Goal: Information Seeking & Learning: Learn about a topic

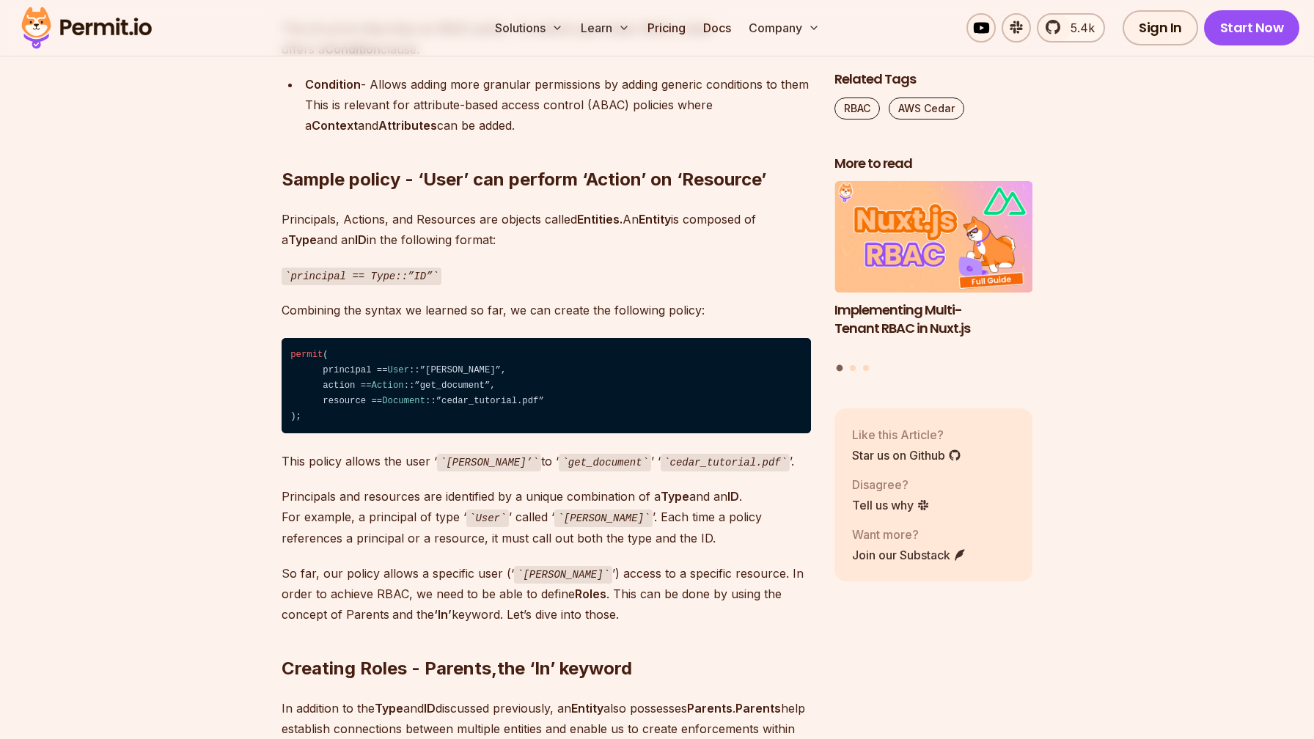
scroll to position [2851, 0]
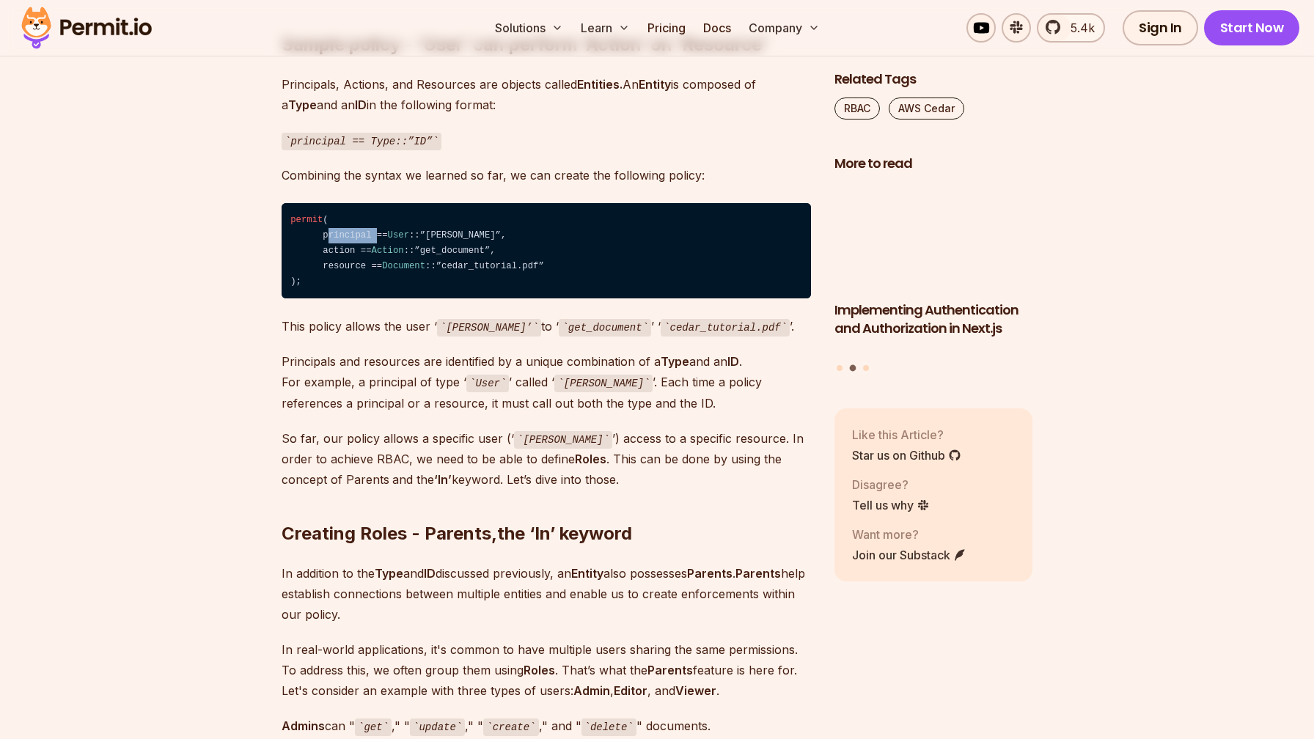
drag, startPoint x: 320, startPoint y: 213, endPoint x: 371, endPoint y: 216, distance: 50.7
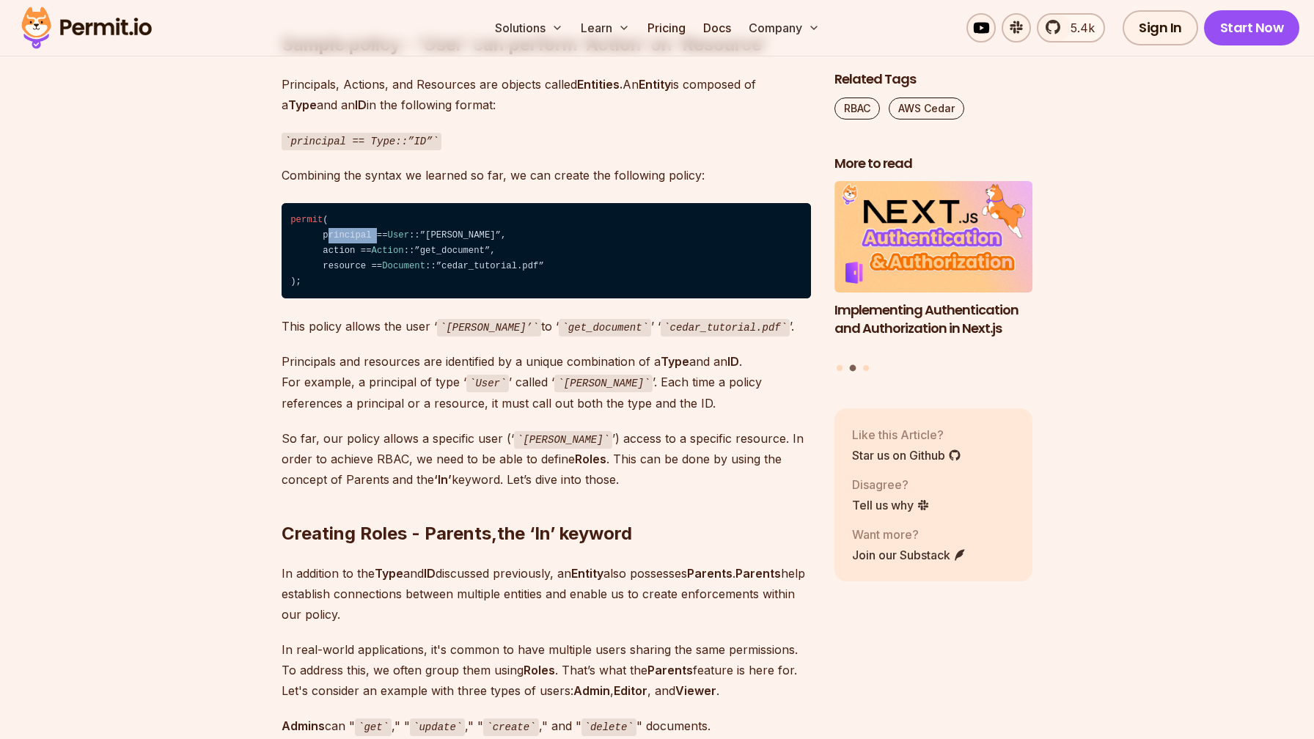
click at [371, 216] on code "permit ( principal == User ::”Frank”, action == Action ::”get_document”, resour…" at bounding box center [546, 250] width 529 height 95
drag, startPoint x: 324, startPoint y: 247, endPoint x: 367, endPoint y: 246, distance: 42.6
click at [367, 246] on code "permit ( principal == User ::”Frank”, action == Action ::”get_document”, resour…" at bounding box center [546, 250] width 529 height 95
click at [342, 213] on code "permit ( principal == User ::”Frank”, action == Action ::”get_document”, resour…" at bounding box center [546, 250] width 529 height 95
click at [342, 256] on code "permit ( principal == User ::”Frank”, action == Action ::”get_document”, resour…" at bounding box center [546, 250] width 529 height 95
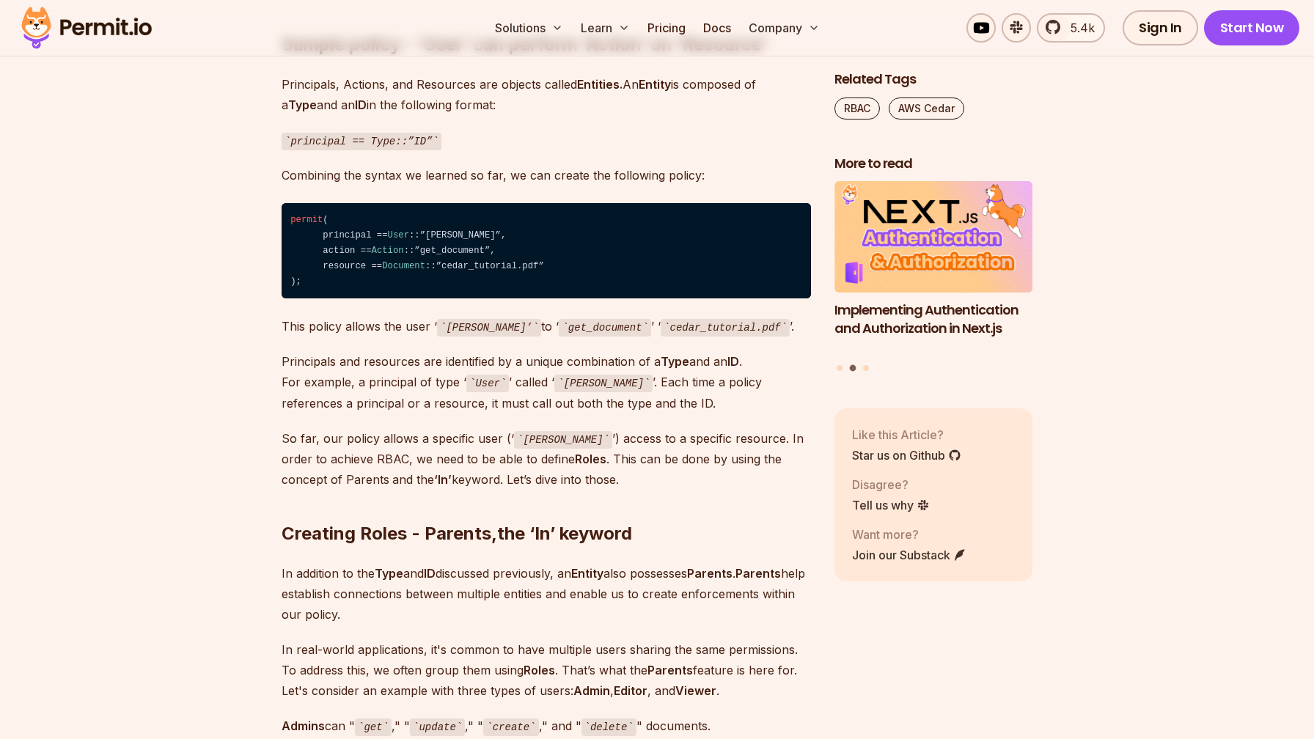
drag, startPoint x: 326, startPoint y: 229, endPoint x: 549, endPoint y: 229, distance: 223.6
click at [549, 229] on code "permit ( principal == User ::”Frank”, action == Action ::”get_document”, resour…" at bounding box center [546, 250] width 529 height 95
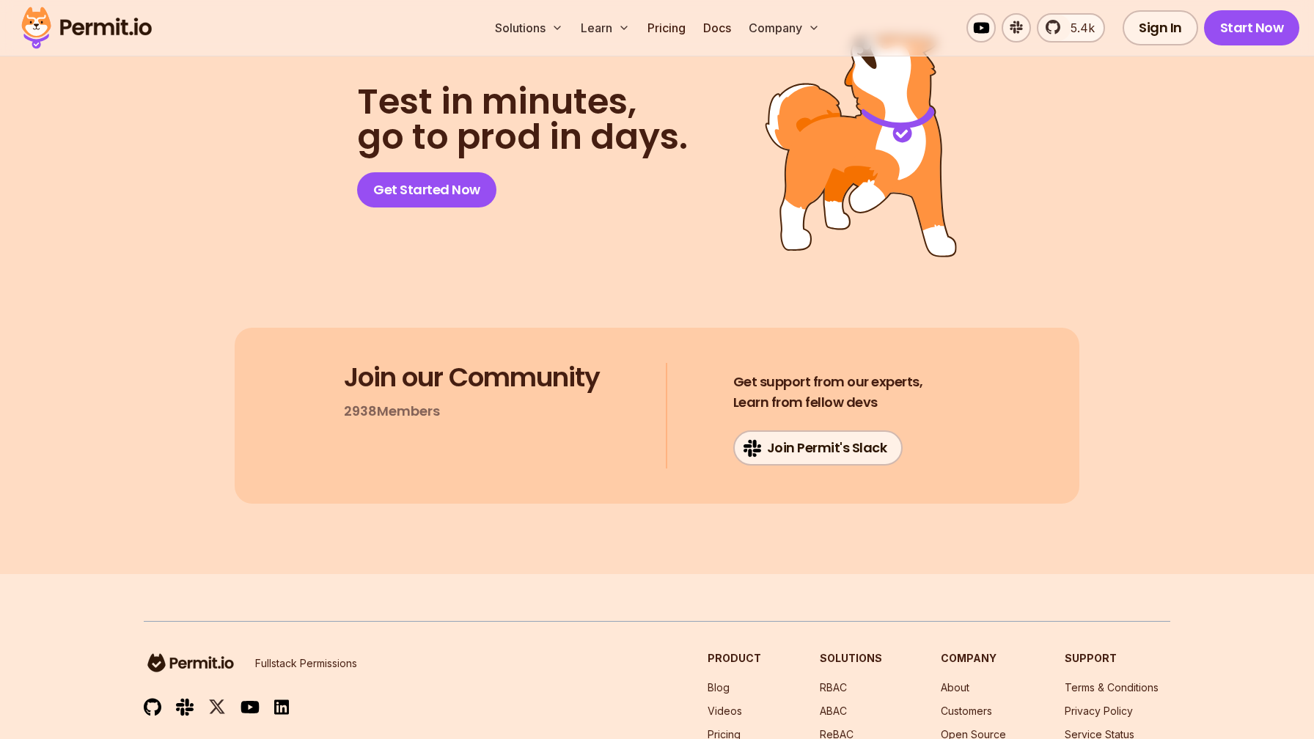
scroll to position [10767, 0]
